Goal: Task Accomplishment & Management: Complete application form

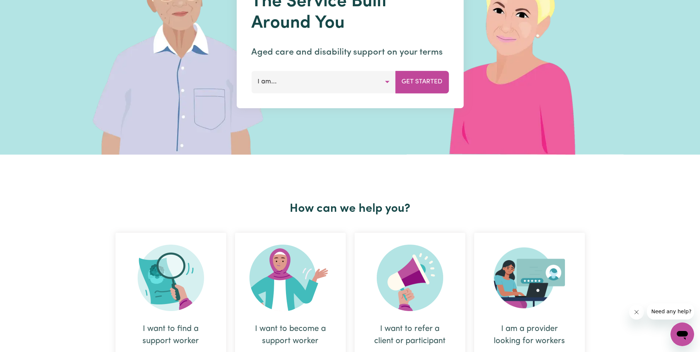
scroll to position [148, 0]
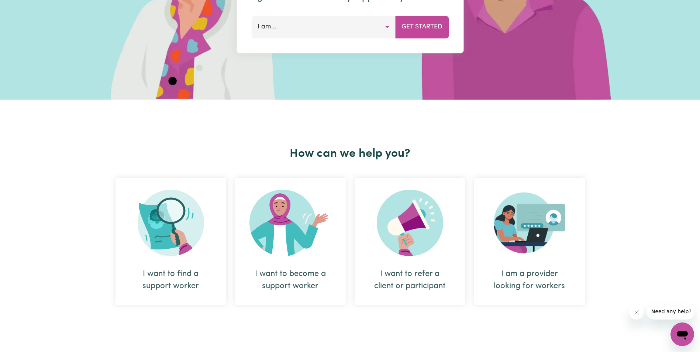
click at [292, 273] on div "I want to become a support worker" at bounding box center [290, 280] width 75 height 24
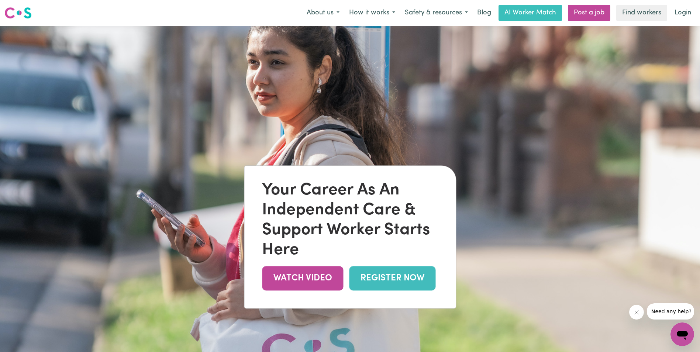
scroll to position [74, 0]
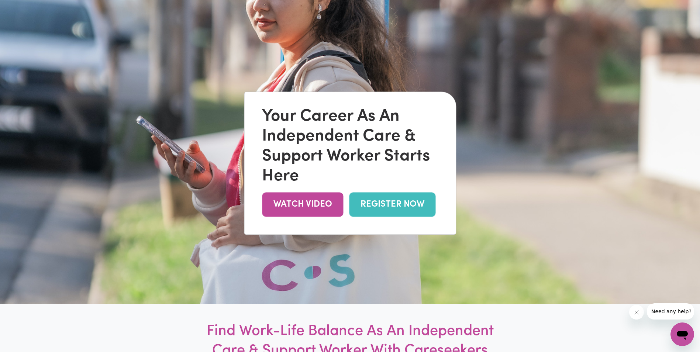
click at [390, 209] on link "REGISTER NOW" at bounding box center [392, 205] width 86 height 24
